Goal: Task Accomplishment & Management: Manage account settings

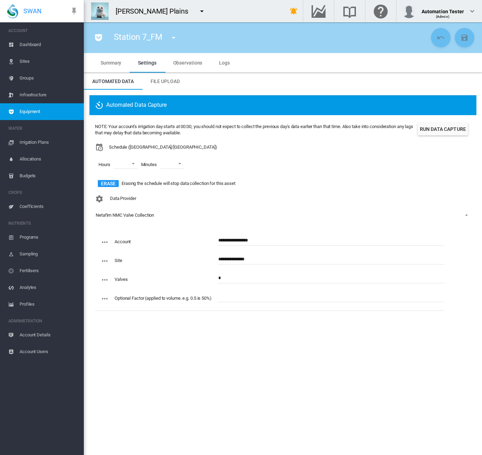
click at [33, 42] on span "Dashboard" at bounding box center [49, 44] width 59 height 17
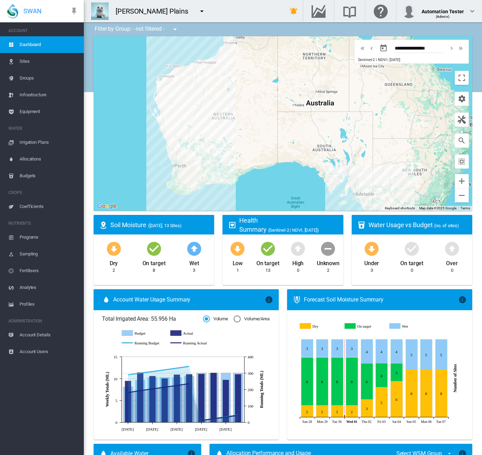
click at [206, 11] on div "[PERSON_NAME] Plains" at bounding box center [179, 11] width 190 height 22
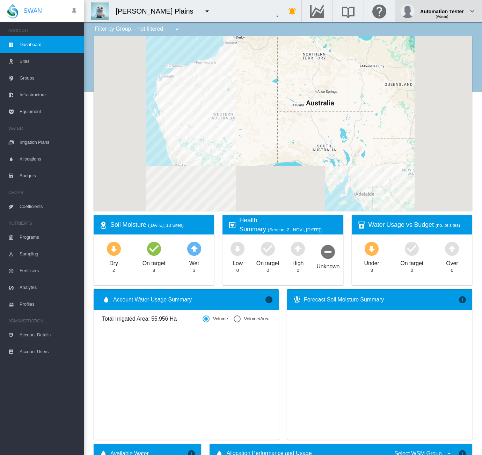
click at [457, 12] on div "Automation Tester" at bounding box center [442, 8] width 44 height 7
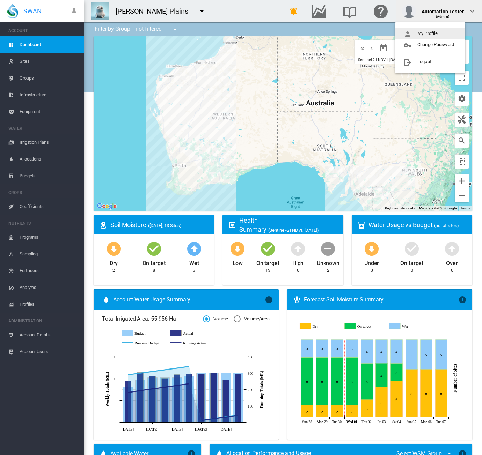
click at [446, 31] on button "My Profile" at bounding box center [430, 33] width 70 height 11
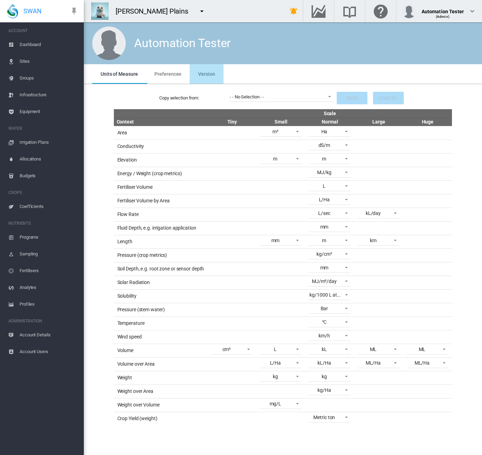
click at [204, 76] on span "Version" at bounding box center [206, 74] width 17 height 6
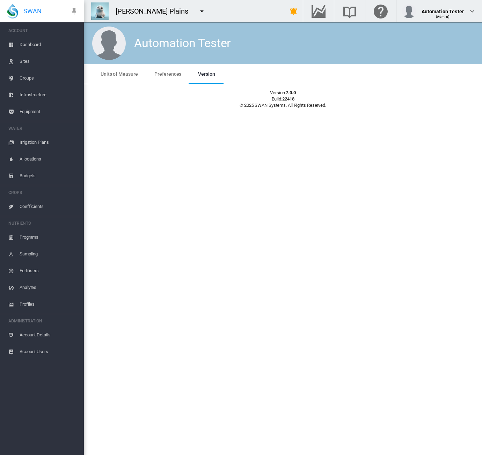
click at [198, 10] on md-icon "icon-menu-down" at bounding box center [202, 11] width 8 height 8
